Goal: Task Accomplishment & Management: Manage account settings

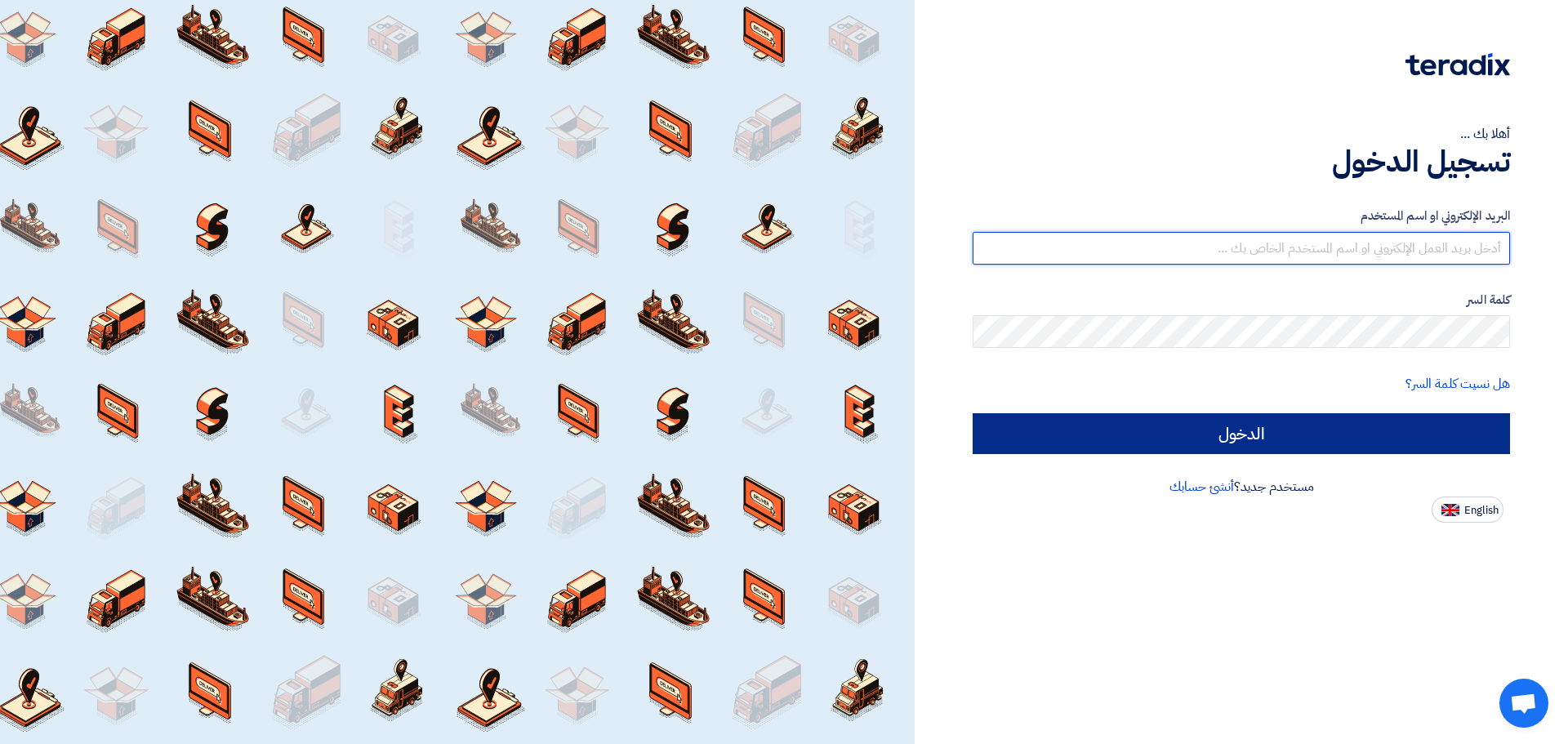
type input "lightcompany365@gmail.com"
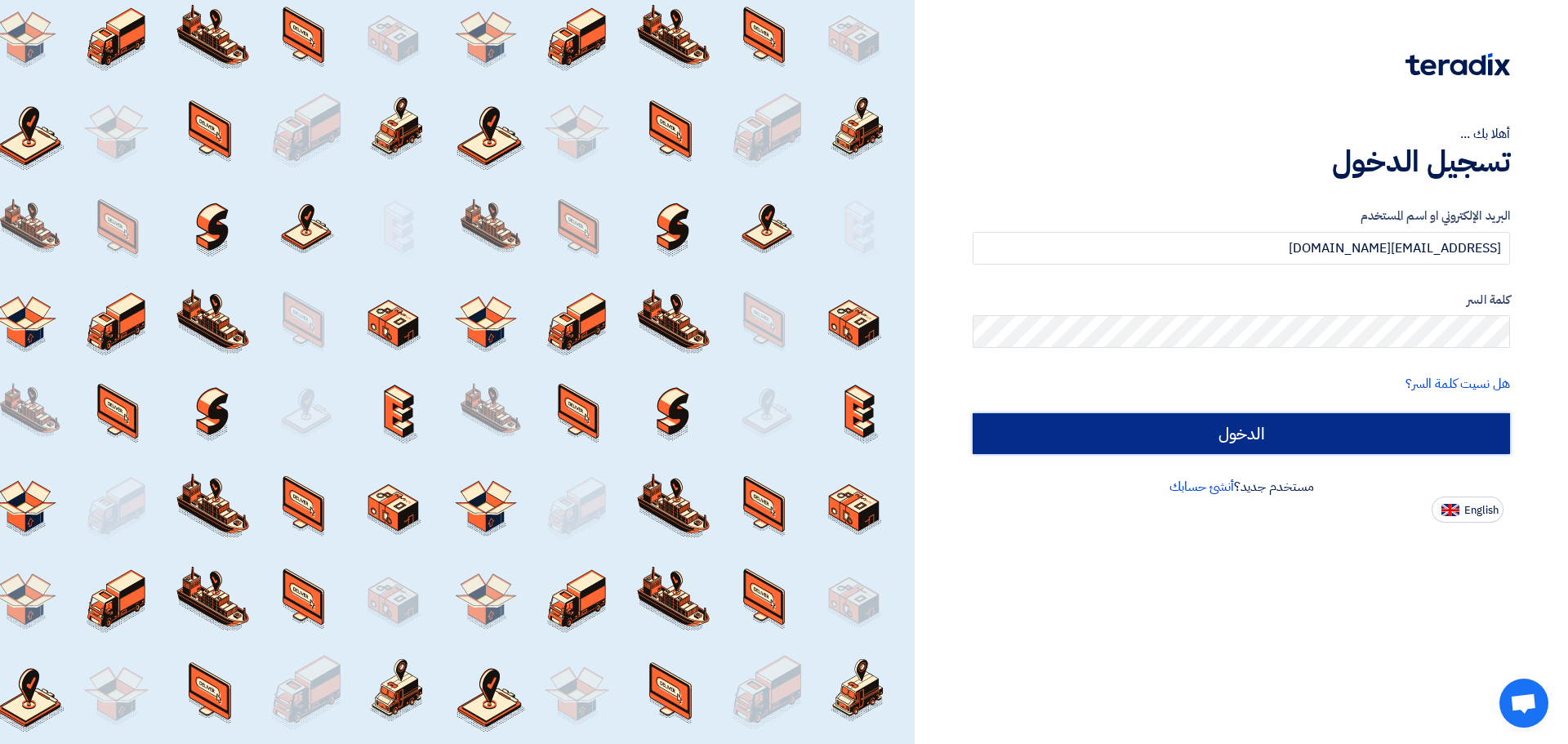
click at [1336, 443] on input "الدخول" at bounding box center [1241, 434] width 538 height 41
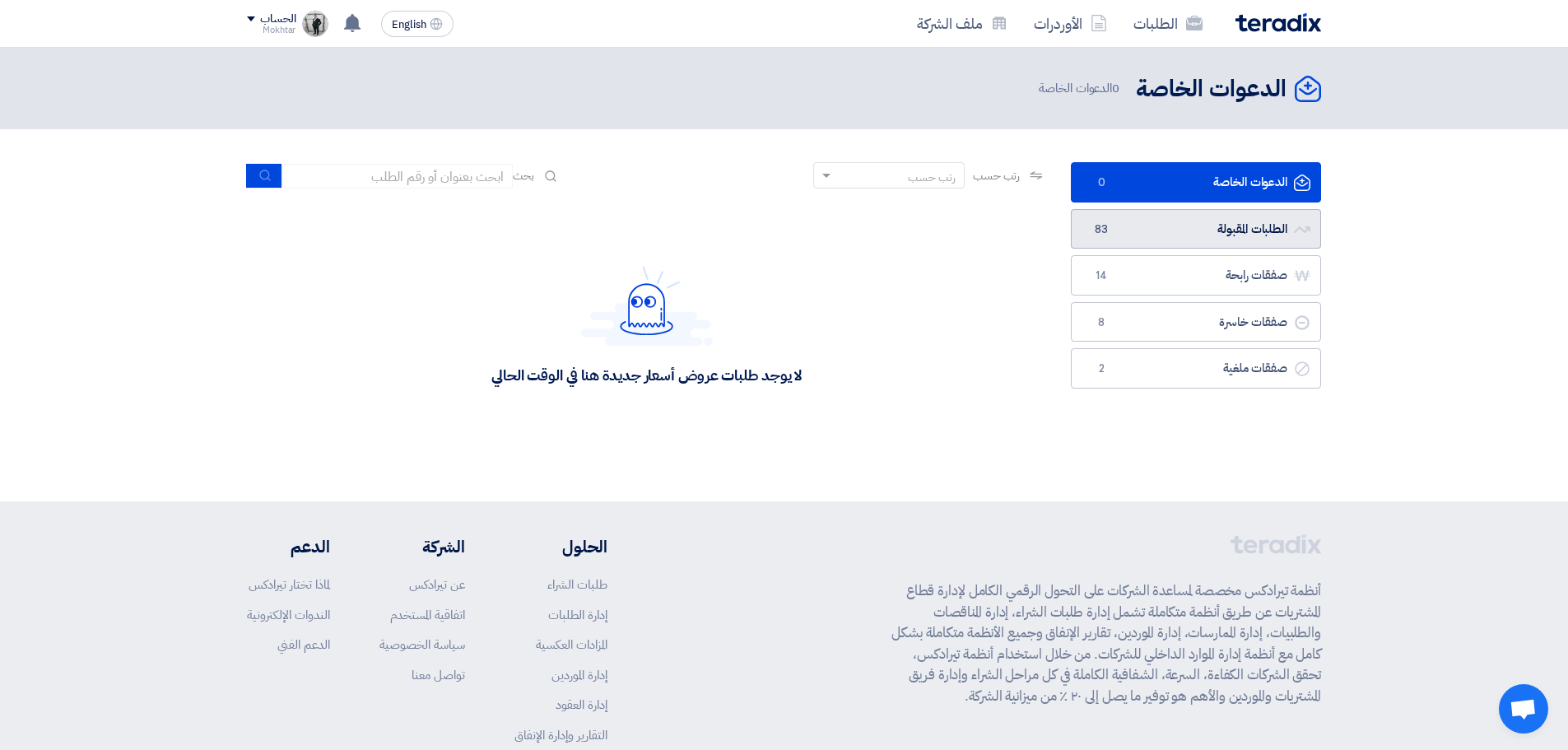
click at [1296, 239] on link "الطلبات المقبولة الطلبات المقبولة 83" at bounding box center [1196, 229] width 251 height 41
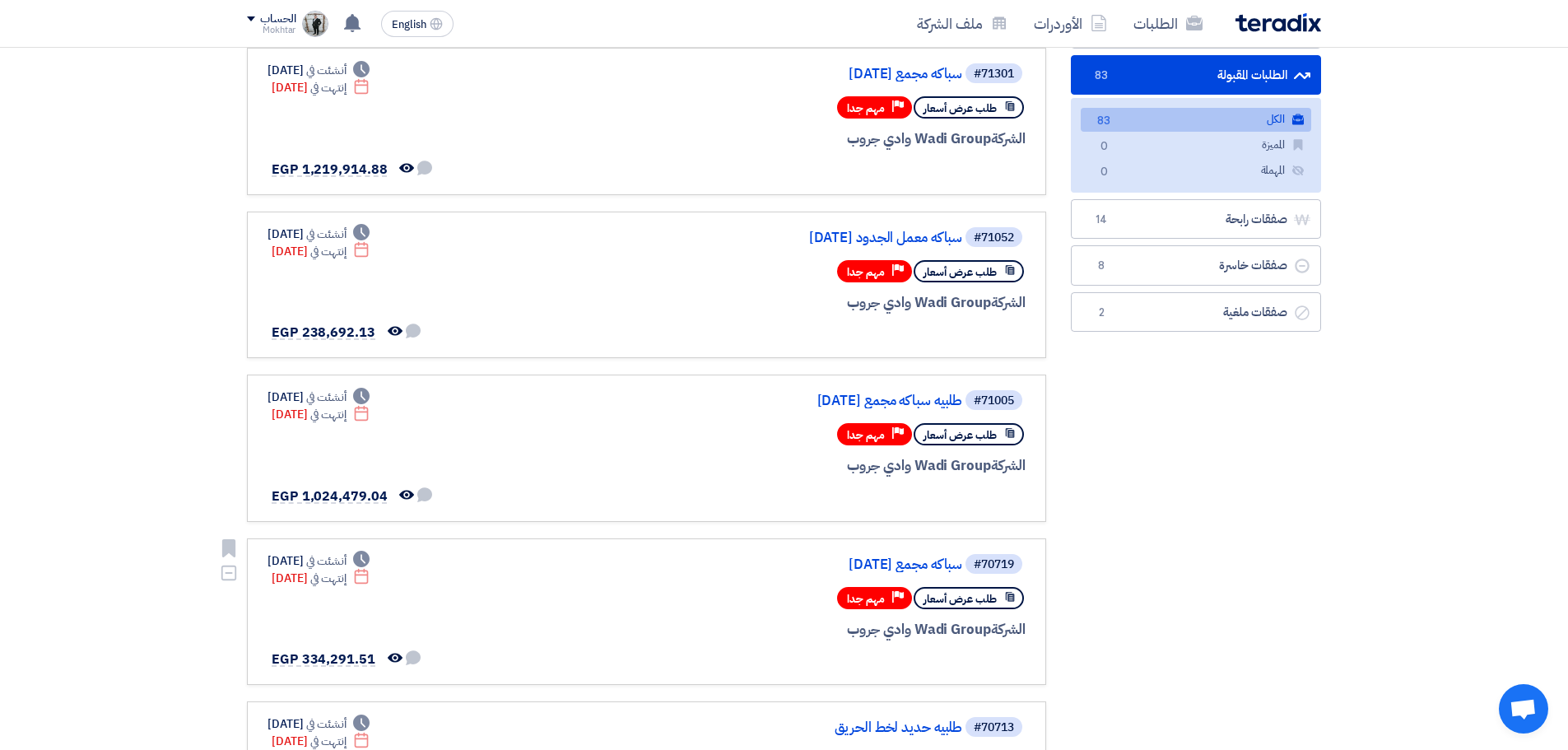
scroll to position [165, 0]
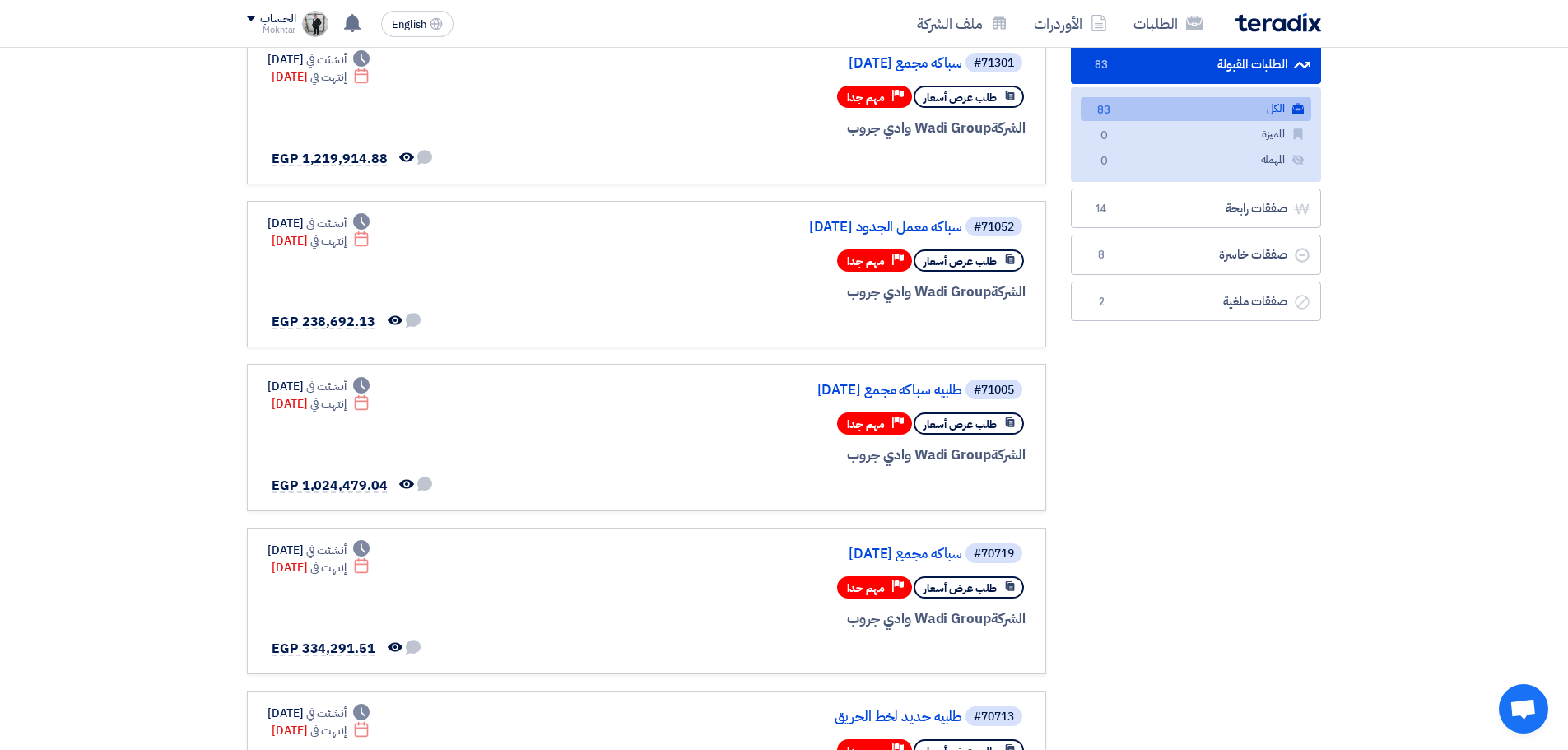
click at [1548, 7] on nav "الطلبات الأوردرات ملف الشركة English EN تم مشاهدة العرض المقدم للطلب "سباكه مجم…" at bounding box center [784, 24] width 1568 height 48
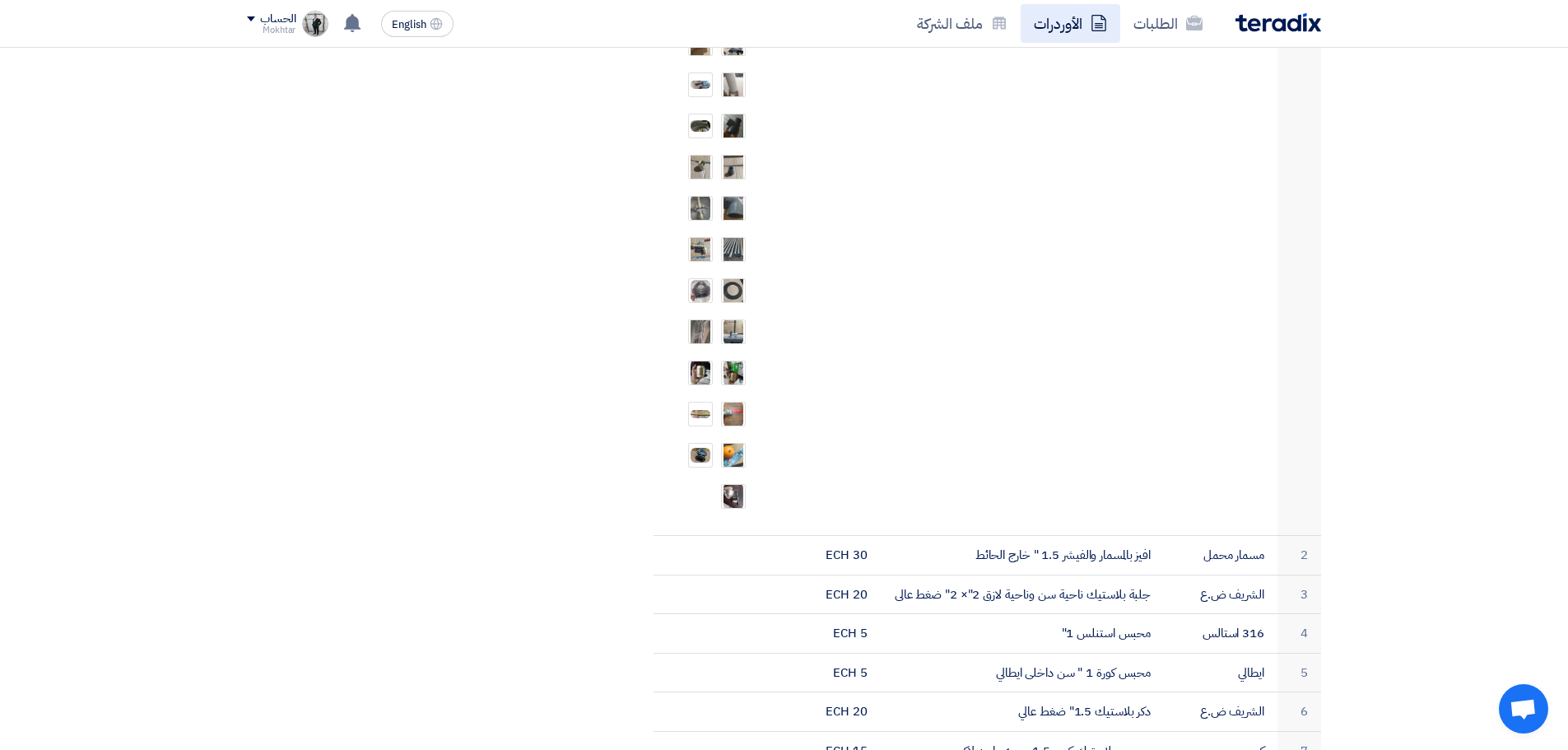
scroll to position [1234, 0]
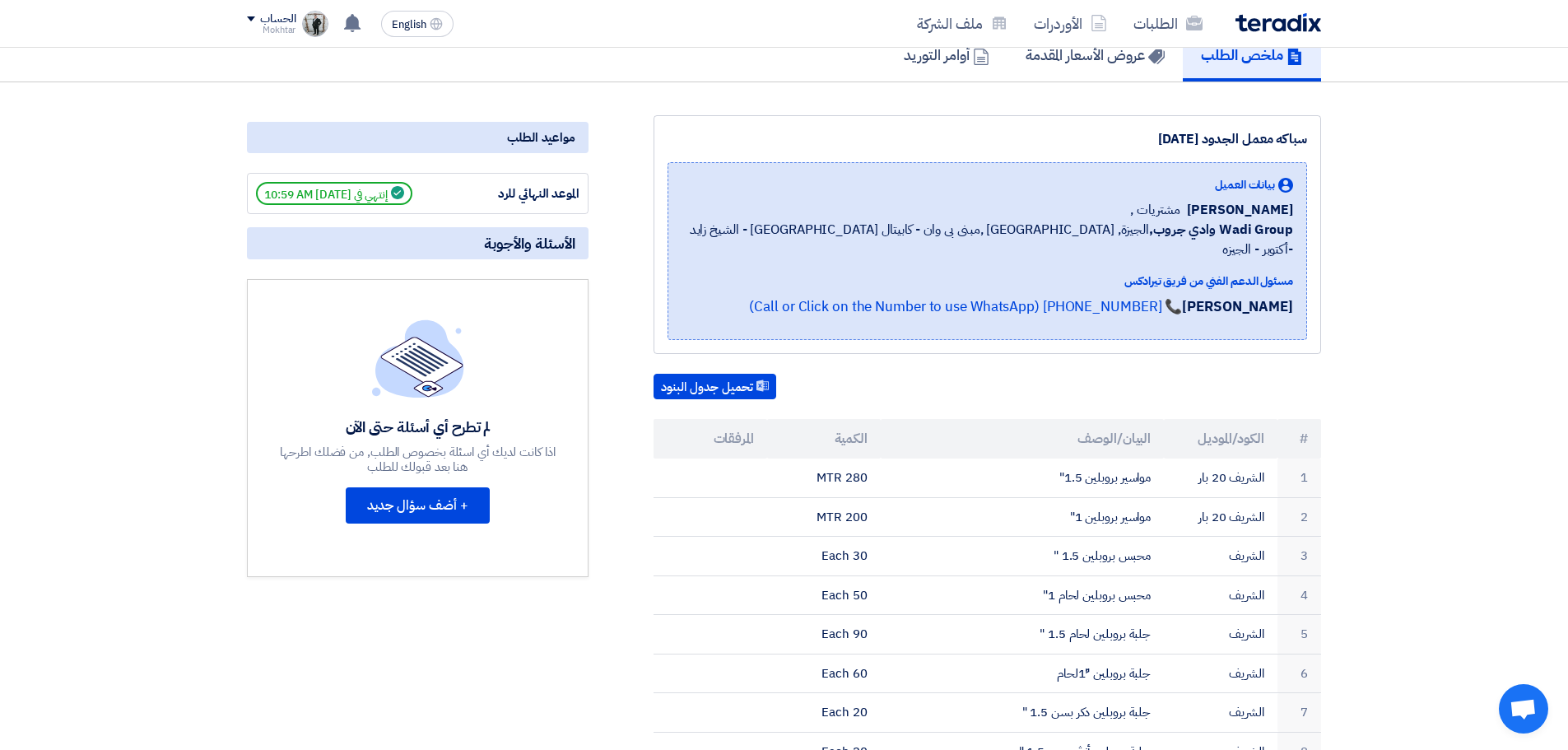
scroll to position [247, 0]
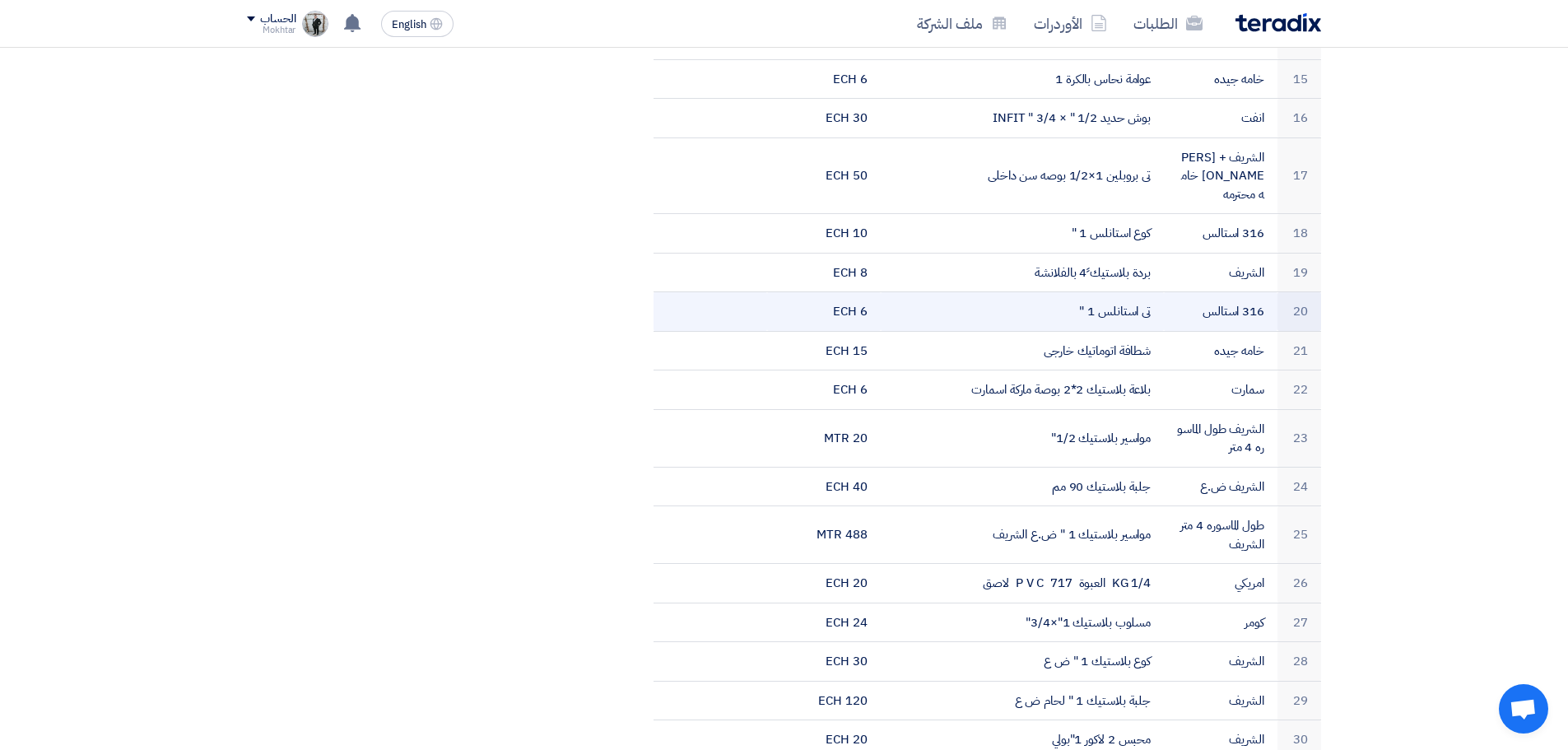
scroll to position [1152, 0]
